Goal: Task Accomplishment & Management: Complete application form

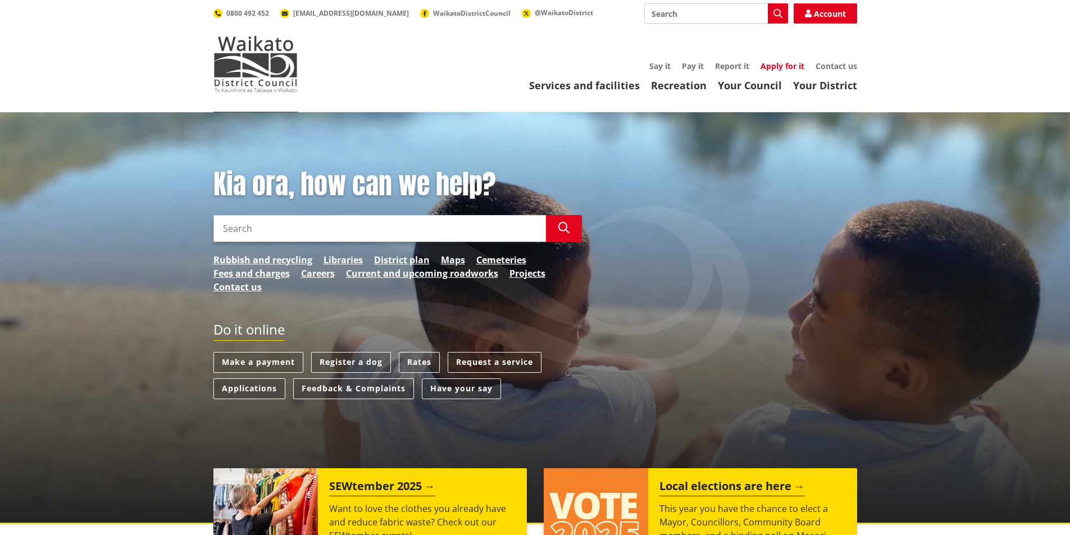
click at [781, 67] on link "Apply for it" at bounding box center [783, 66] width 44 height 11
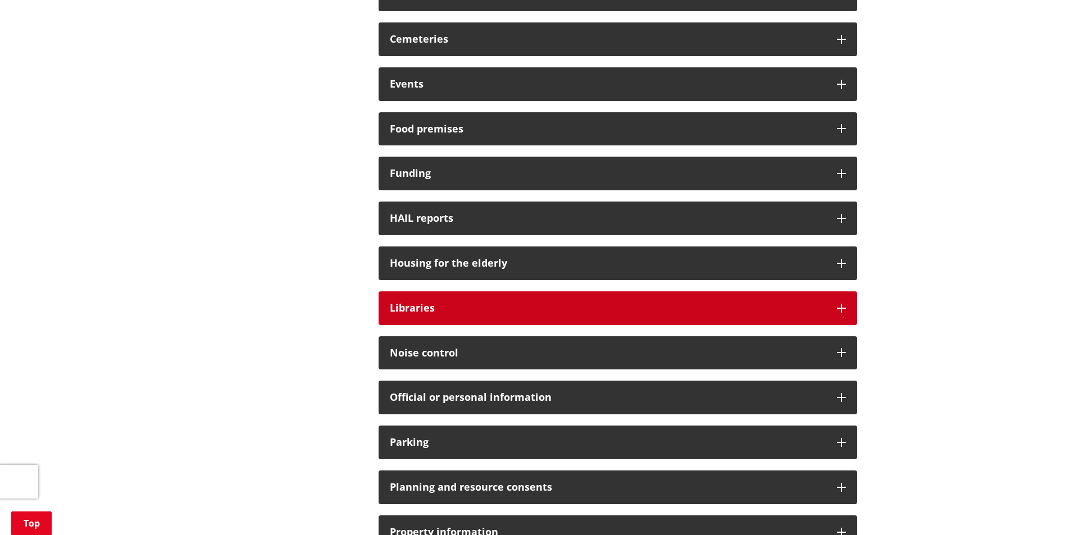
scroll to position [562, 0]
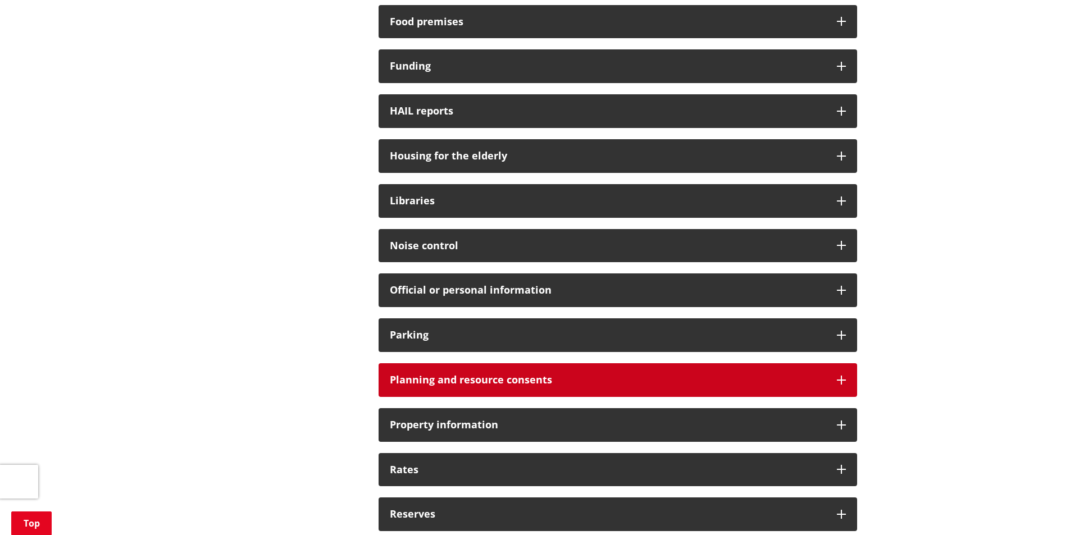
click at [601, 373] on div "Planning and resource consents" at bounding box center [618, 380] width 479 height 34
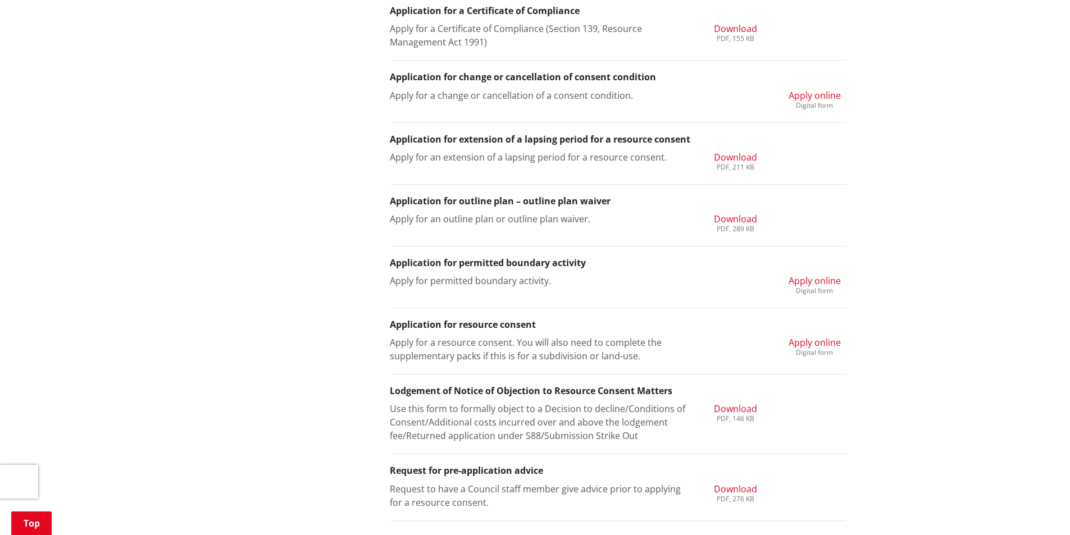
scroll to position [1067, 0]
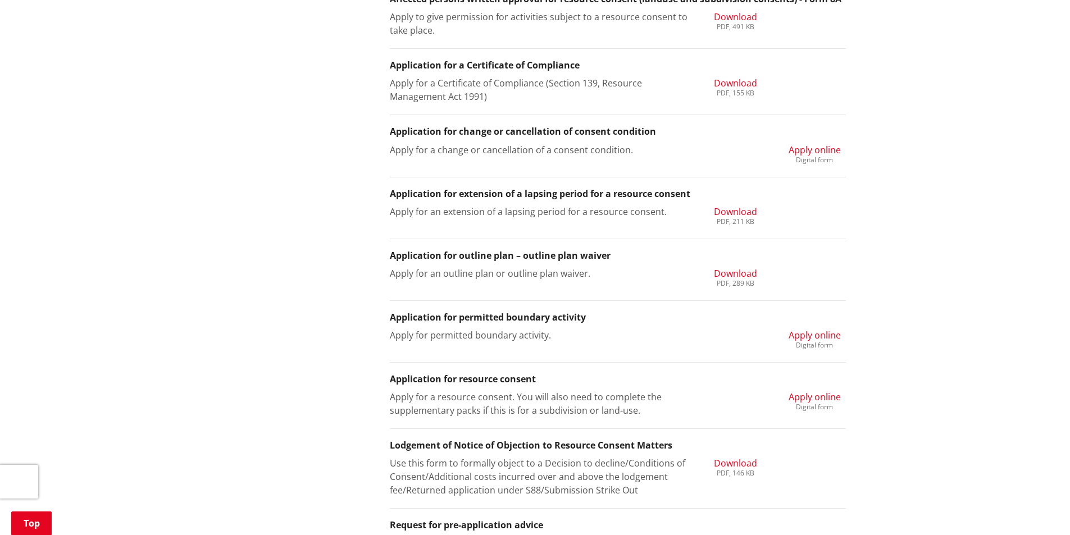
drag, startPoint x: 577, startPoint y: 317, endPoint x: 600, endPoint y: 318, distance: 23.0
click at [586, 315] on h3 "Application for permitted boundary activity" at bounding box center [618, 317] width 456 height 11
click at [740, 329] on div "Apply for permitted boundary activity. Apply online Digital form" at bounding box center [617, 340] width 473 height 22
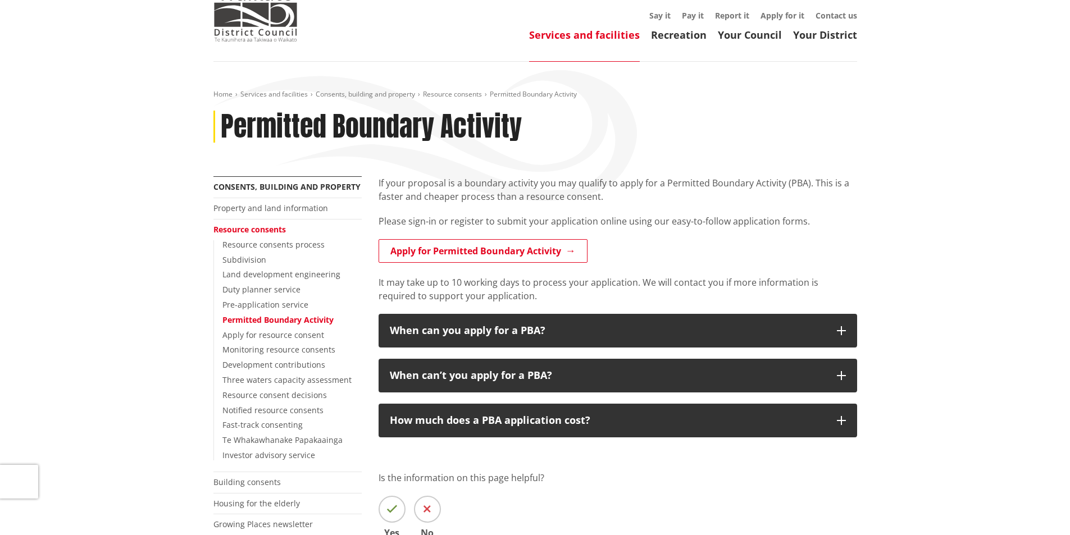
scroll to position [169, 0]
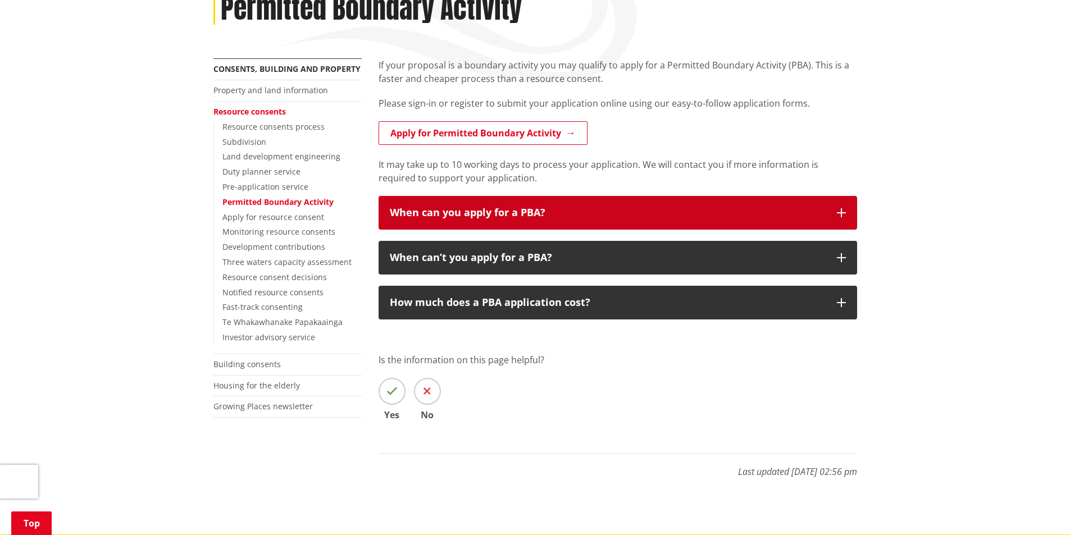
click at [839, 212] on icon "button" at bounding box center [841, 212] width 9 height 9
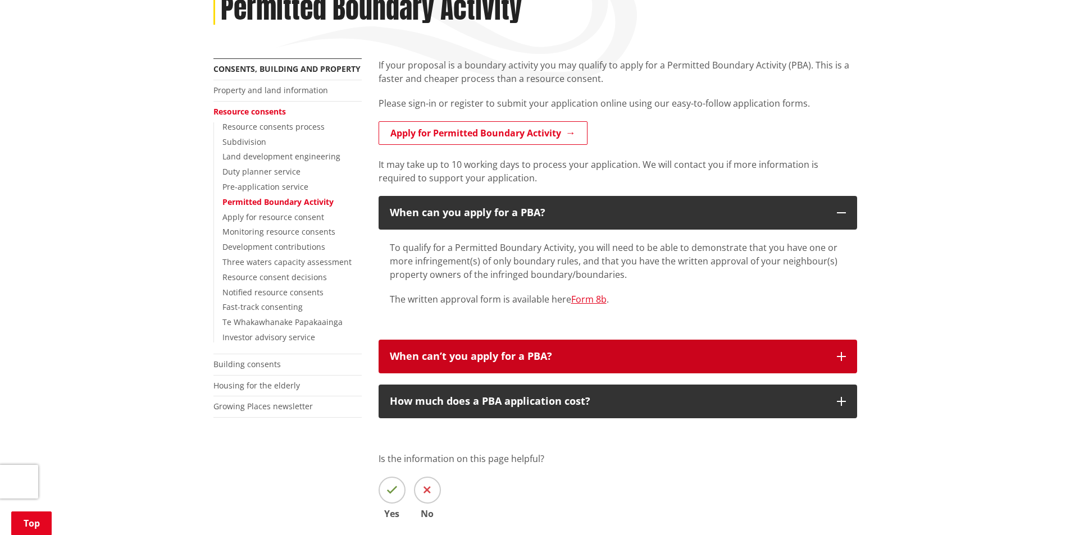
click at [814, 348] on button "When can’t you apply for a PBA?" at bounding box center [618, 357] width 479 height 34
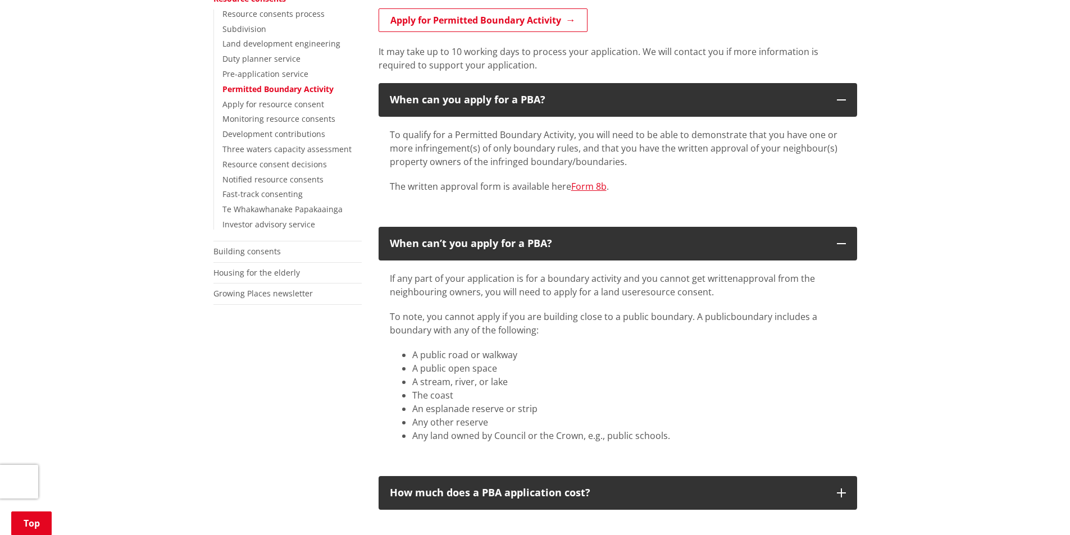
scroll to position [281, 0]
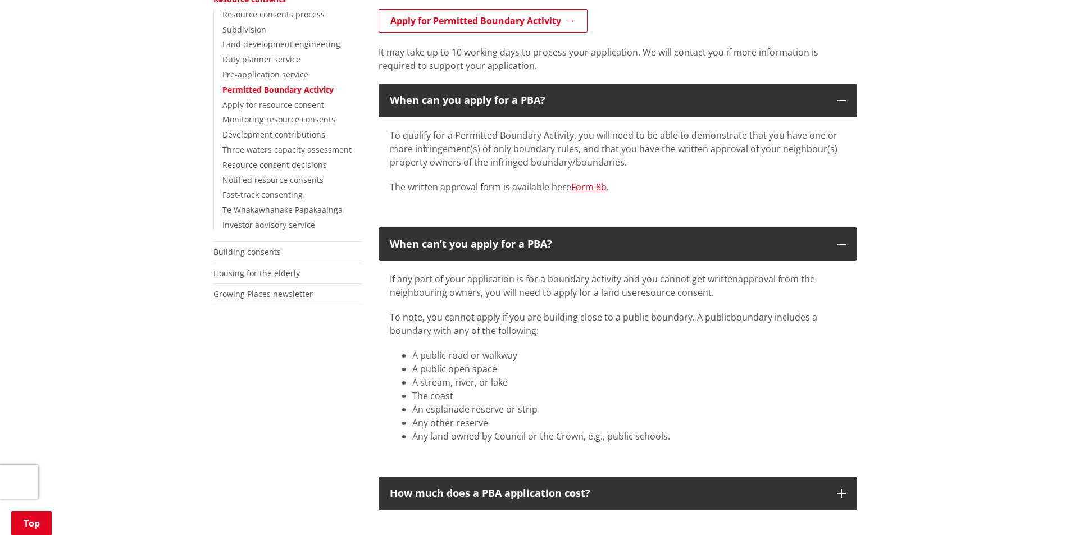
click at [628, 159] on p "To qualify for a Permitted Boundary Activity, you will need to be able to demon…" at bounding box center [618, 149] width 456 height 40
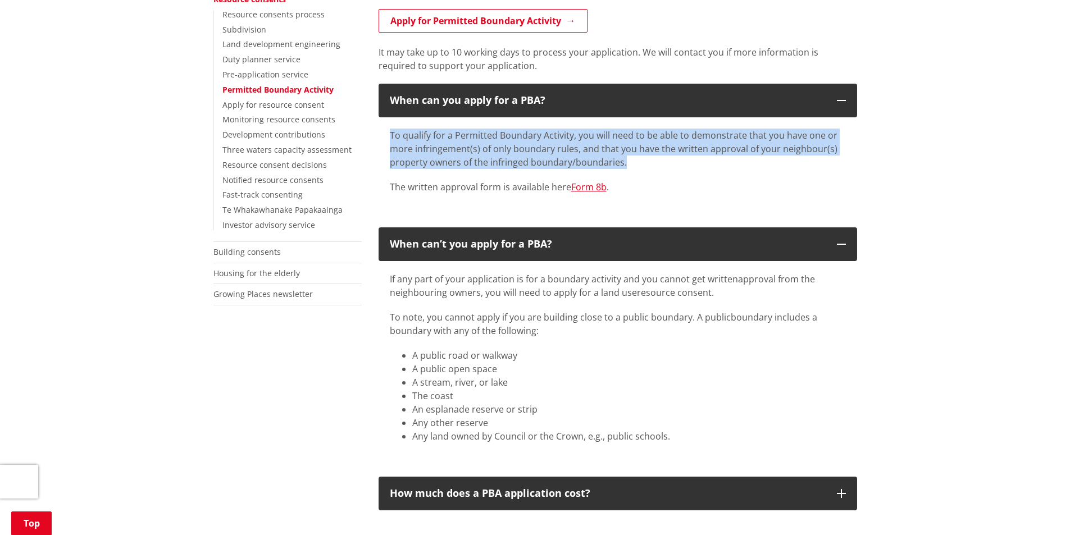
drag, startPoint x: 628, startPoint y: 161, endPoint x: 389, endPoint y: 133, distance: 240.4
click at [389, 133] on div "To qualify for a Permitted Boundary Activity, you will need to be able to demon…" at bounding box center [618, 166] width 479 height 99
copy p "To qualify for a Permitted Boundary Activity, you will need to be able to demon…"
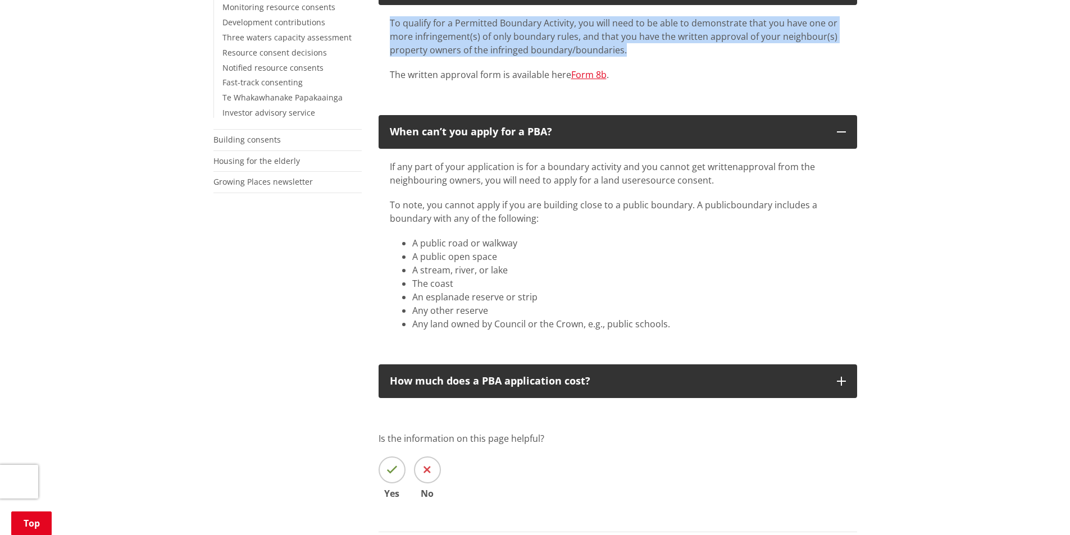
scroll to position [337, 0]
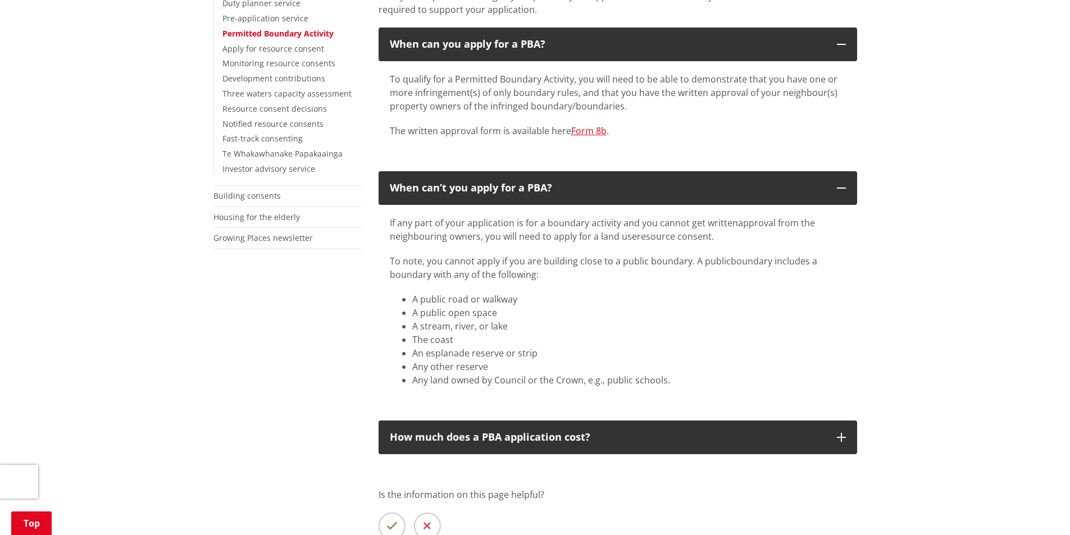
click at [662, 298] on li "A public road or walkway​" at bounding box center [629, 299] width 434 height 13
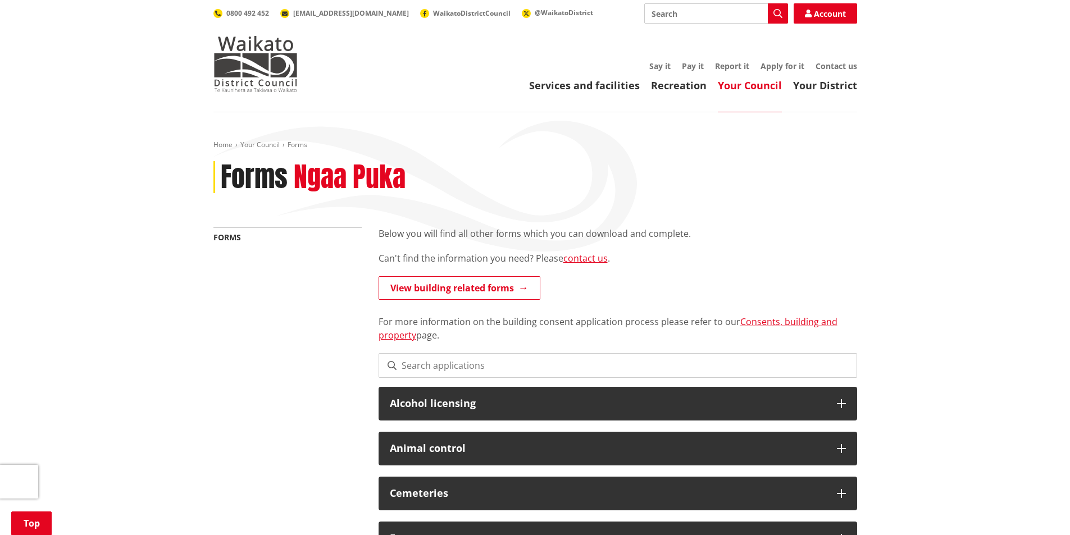
scroll to position [1067, 0]
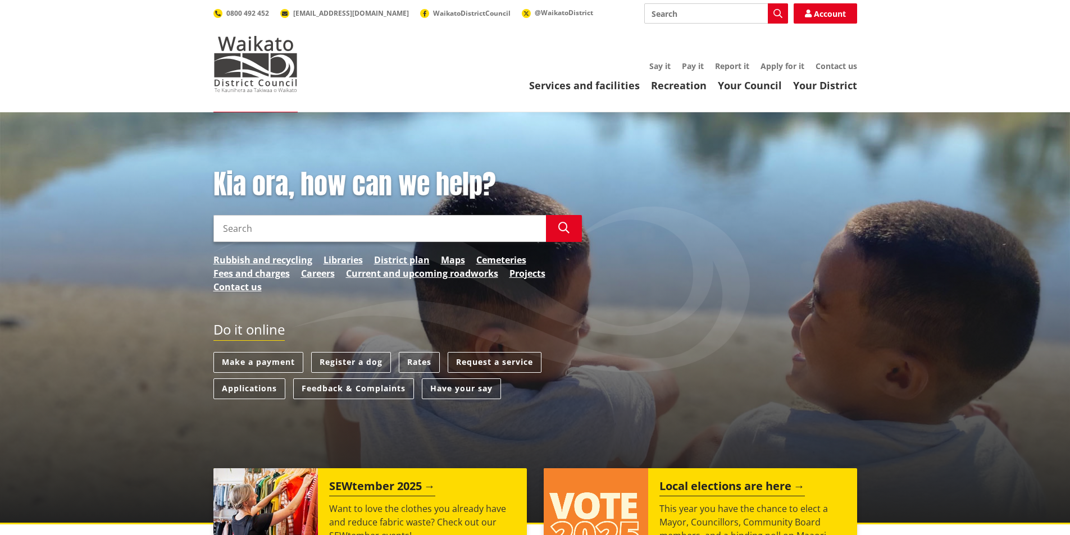
click at [785, 58] on div "Toggle search Toggle navigation Services and facilities Recreation Your Council…" at bounding box center [535, 47] width 661 height 89
click at [779, 63] on link "Apply for it" at bounding box center [783, 66] width 44 height 11
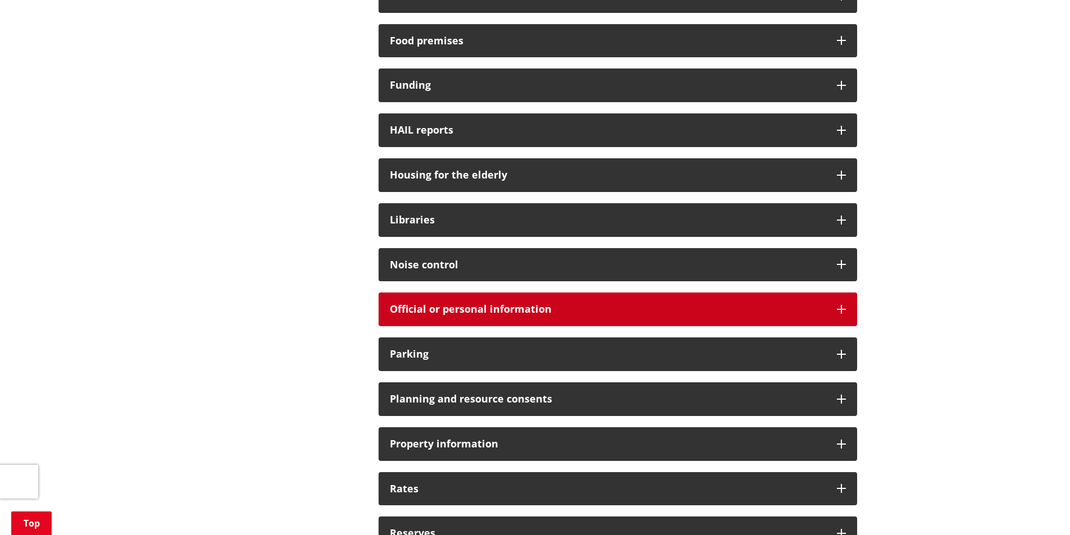
scroll to position [562, 0]
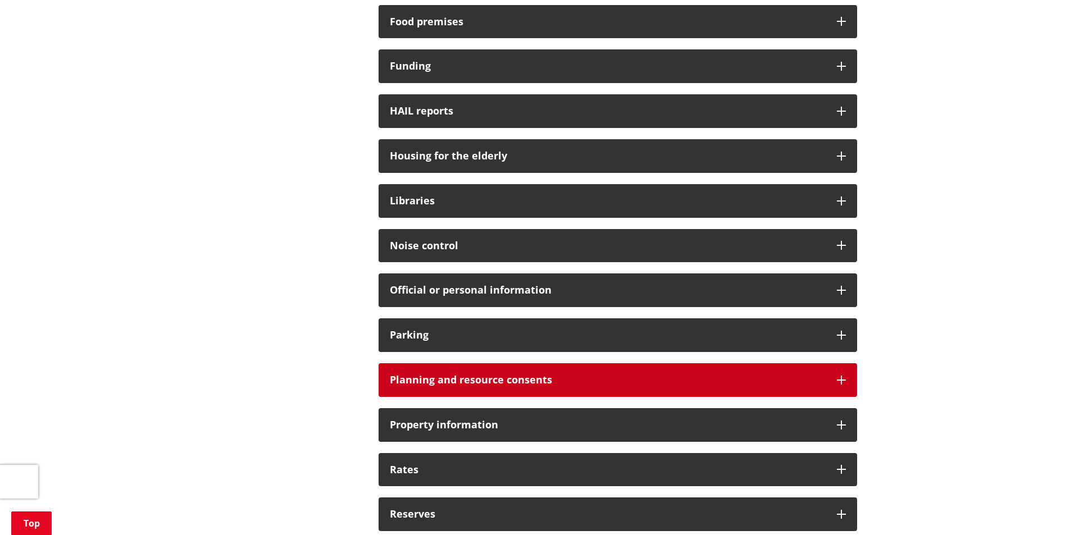
click at [697, 370] on div "Planning and resource consents" at bounding box center [618, 380] width 479 height 34
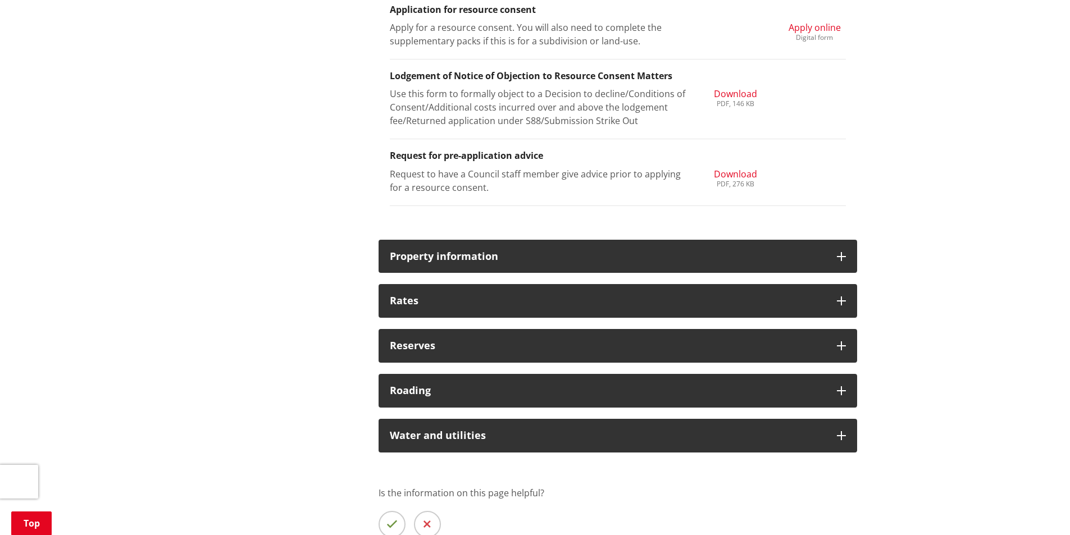
scroll to position [1461, 0]
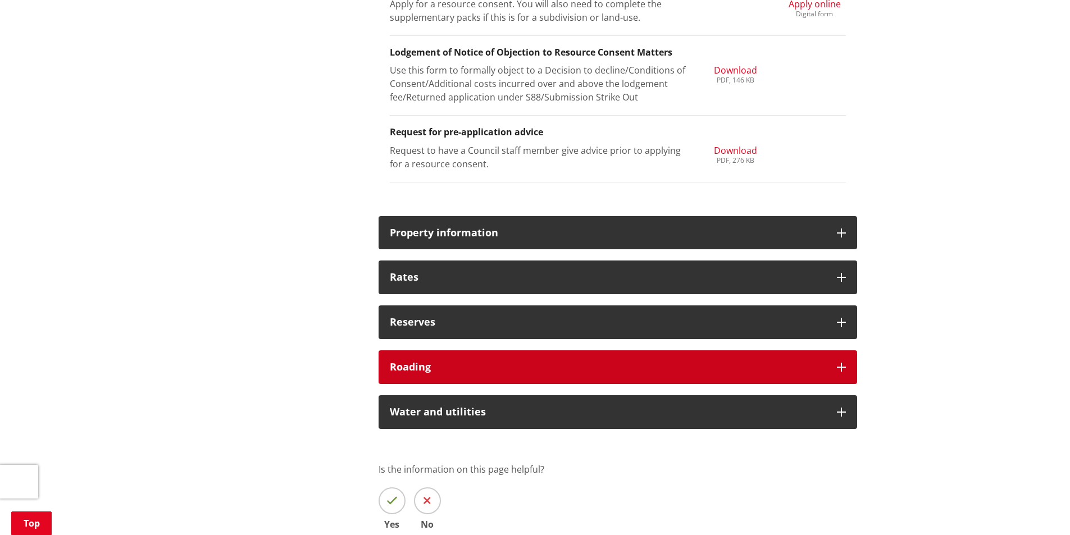
click at [697, 359] on div "Roading" at bounding box center [618, 368] width 479 height 34
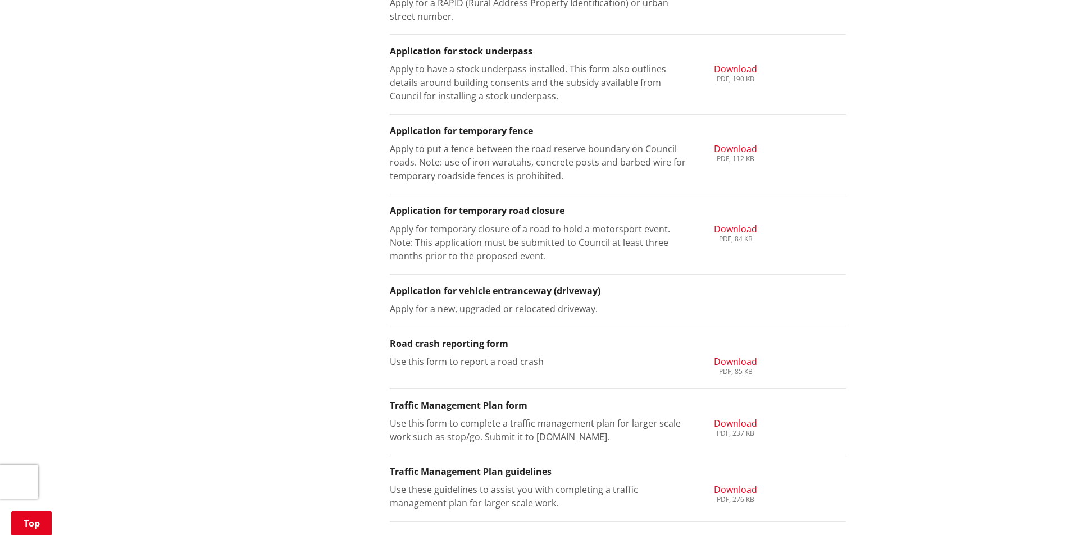
scroll to position [2247, 0]
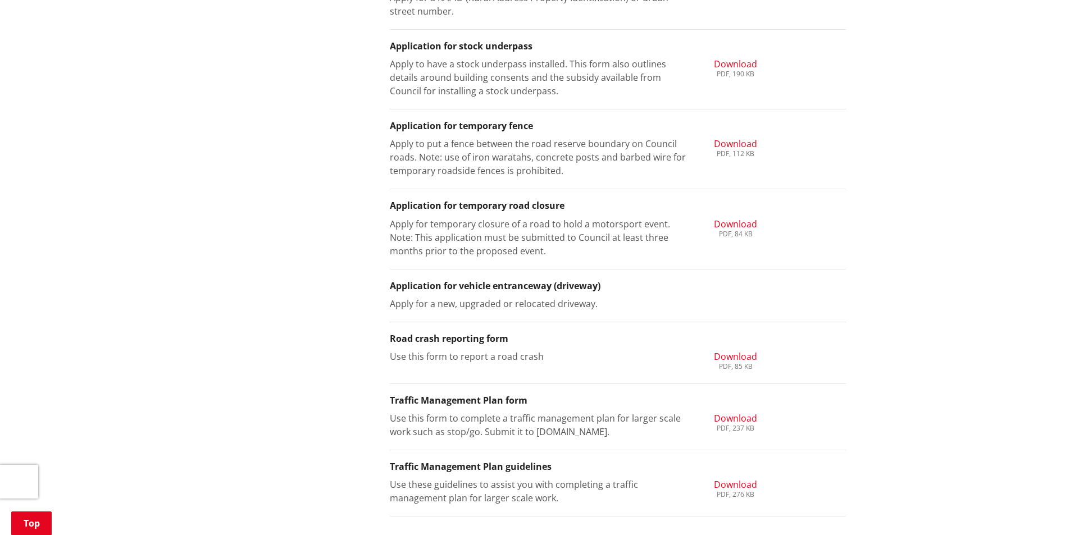
click at [529, 288] on h3 "Application for vehicle entranceway (driveway)" at bounding box center [618, 286] width 456 height 11
drag, startPoint x: 496, startPoint y: 295, endPoint x: 544, endPoint y: 289, distance: 48.1
click at [497, 294] on li "Application for vehicle entranceway (driveway) Apply for a new, upgraded or rel…" at bounding box center [618, 296] width 456 height 53
drag, startPoint x: 644, startPoint y: 291, endPoint x: 683, endPoint y: 297, distance: 38.6
click at [664, 295] on li "Application for vehicle entranceway (driveway) Apply for a new, upgraded or rel…" at bounding box center [618, 296] width 456 height 53
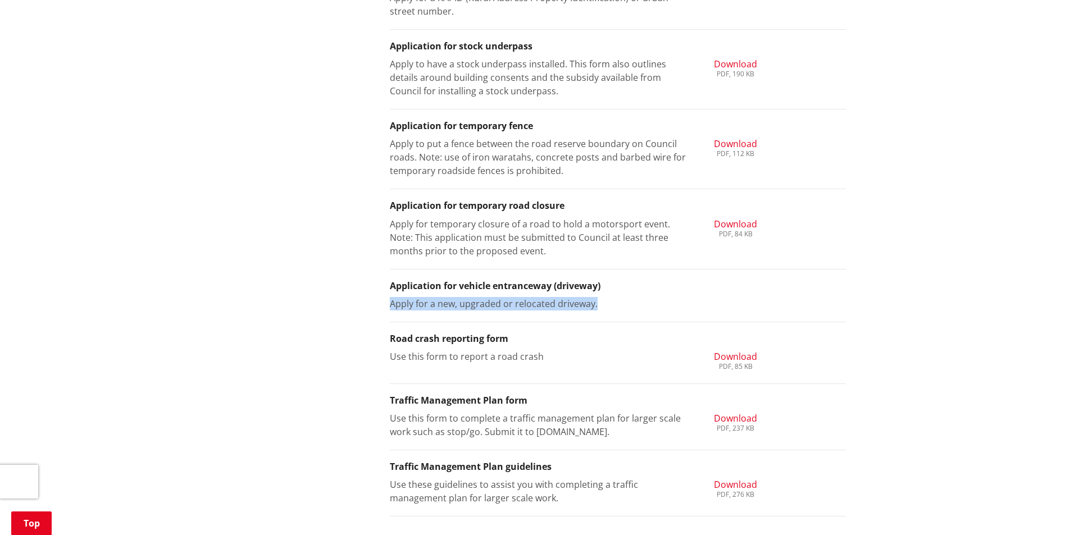
click at [749, 296] on li "Application for vehicle entranceway (driveway) Apply for a new, upgraded or rel…" at bounding box center [618, 296] width 456 height 53
click at [741, 289] on h3 "Application for vehicle entranceway (driveway)" at bounding box center [618, 286] width 456 height 11
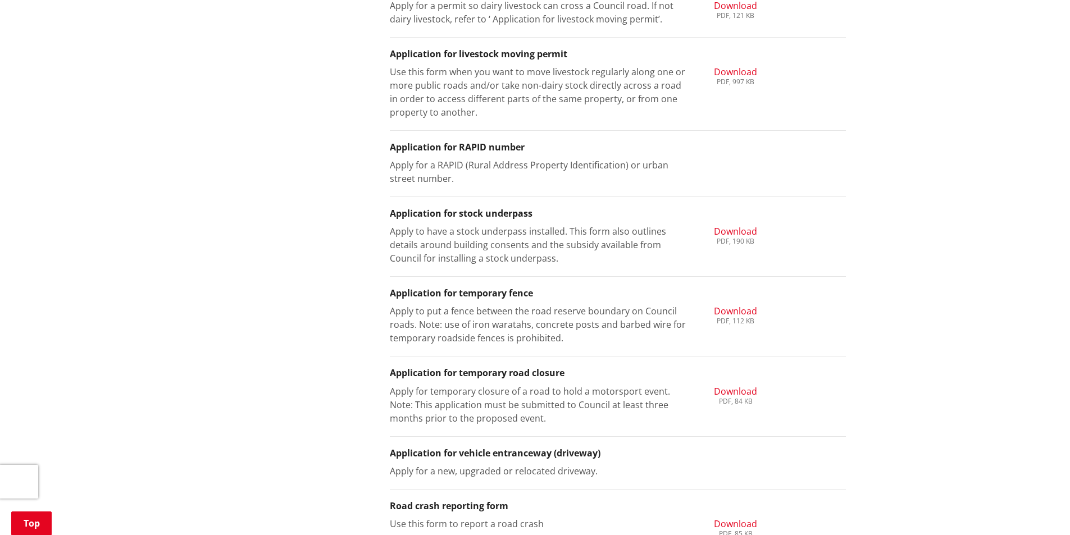
scroll to position [2079, 0]
